Goal: Information Seeking & Learning: Find specific page/section

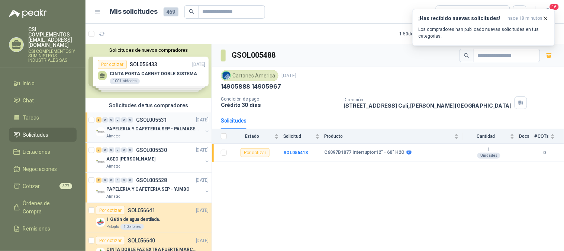
click at [152, 128] on p "PAPELERIA Y CAFETERIA SEP - PALMASECA" at bounding box center [152, 128] width 93 height 7
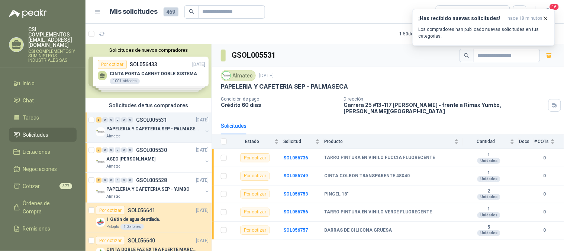
click at [24, 131] on span "Solicitudes" at bounding box center [36, 135] width 26 height 8
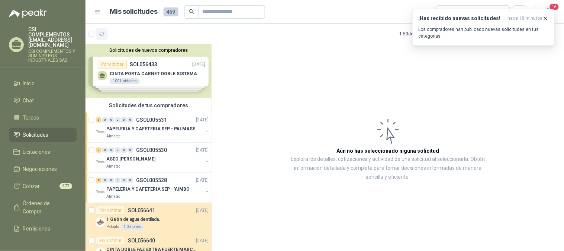
click at [96, 31] on button "button" at bounding box center [102, 34] width 12 height 12
click at [123, 32] on div "121" at bounding box center [120, 34] width 6 height 6
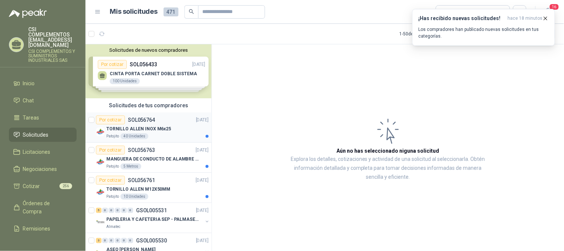
click at [170, 131] on div "TORNILLO ALLEN INOX M6x25" at bounding box center [157, 128] width 102 height 9
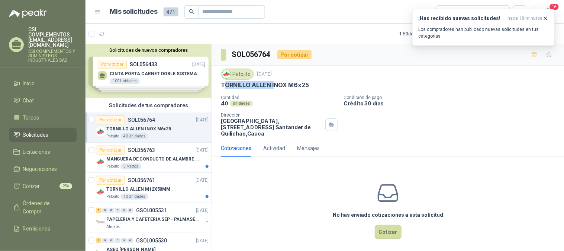
drag, startPoint x: 224, startPoint y: 84, endPoint x: 274, endPoint y: 87, distance: 50.7
click at [274, 87] on p "TORNILLO ALLEN INOX M6x25" at bounding box center [265, 85] width 88 height 8
click at [252, 86] on p "TORNILLO ALLEN INOX M6x25" at bounding box center [265, 85] width 88 height 8
drag, startPoint x: 218, startPoint y: 84, endPoint x: 308, endPoint y: 83, distance: 89.7
click at [308, 83] on div "Patojito [DATE] TORNILLO [PERSON_NAME] INOX M6x25 Cantidad 40 Unidades Condició…" at bounding box center [388, 102] width 352 height 74
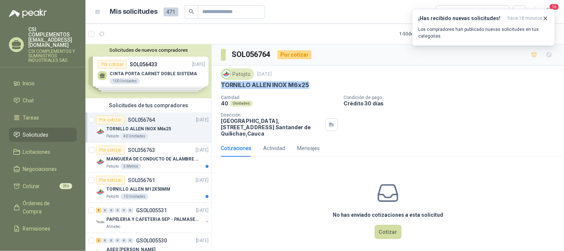
copy p "TORNILLO ALLEN INOX M6x25"
click at [108, 187] on p "TORNILLO ALLEN M12X50MM" at bounding box center [138, 189] width 64 height 7
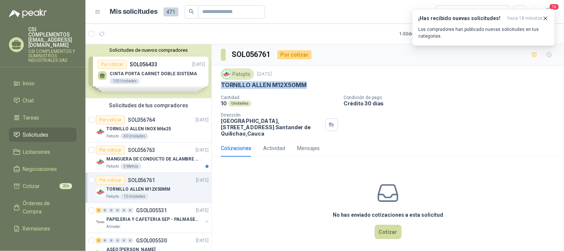
drag, startPoint x: 222, startPoint y: 84, endPoint x: 309, endPoint y: 87, distance: 87.5
click at [309, 87] on div "TORNILLO ALLEN M12X50MM" at bounding box center [388, 85] width 334 height 8
copy p "TORNILLO ALLEN M12X50MM"
click at [140, 156] on p "MANGUERA DE CONDUCTO DE ALAMBRE DE ACERO PU" at bounding box center [152, 159] width 93 height 7
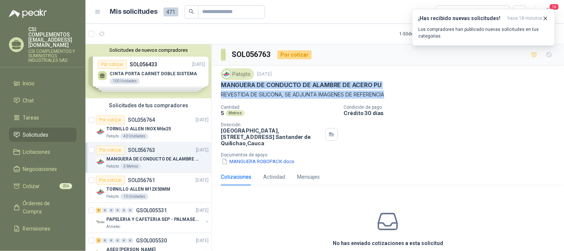
drag, startPoint x: 222, startPoint y: 83, endPoint x: 398, endPoint y: 94, distance: 176.0
click at [398, 94] on div "Patojito [DATE] MANGUERA DE CONDUCTO DE ALAMBRE [PERSON_NAME] PU REVESTIDA DE S…" at bounding box center [388, 83] width 334 height 30
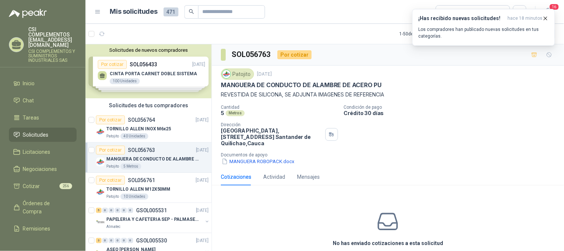
click at [356, 155] on p "Documentos de apoyo" at bounding box center [391, 154] width 340 height 5
click at [266, 161] on button "MANGUERA ROBOPACK.docx" at bounding box center [258, 161] width 74 height 8
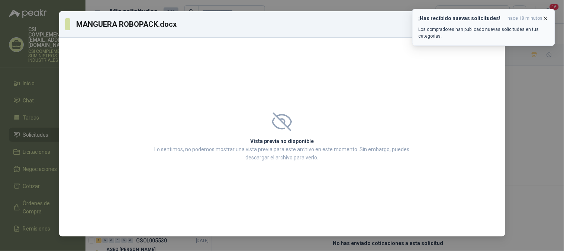
click at [548, 17] on icon "button" at bounding box center [546, 18] width 6 height 6
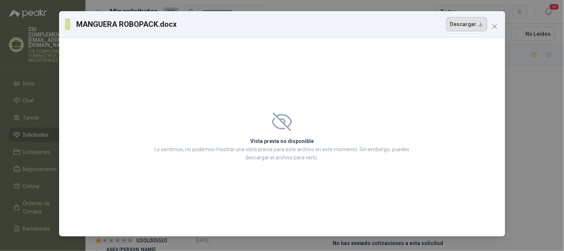
click at [471, 24] on button "Descargar" at bounding box center [466, 24] width 41 height 14
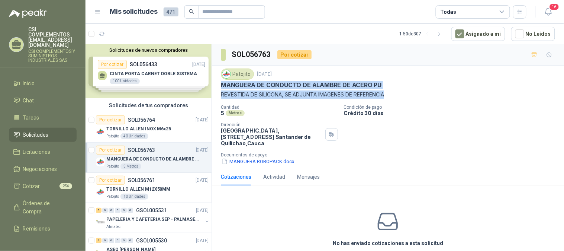
drag, startPoint x: 222, startPoint y: 83, endPoint x: 401, endPoint y: 95, distance: 179.3
click at [401, 95] on div "Patojito [DATE] MANGUERA DE CONDUCTO DE ALAMBRE [PERSON_NAME] PU REVESTIDA DE S…" at bounding box center [388, 83] width 334 height 30
copy div "MANGUERA DE CONDUCTO DE ALAMBRE [PERSON_NAME] PU REVESTIDA DE SILICONA, SE ADJU…"
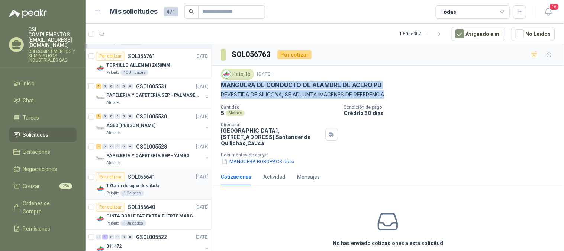
scroll to position [165, 0]
